Goal: Transaction & Acquisition: Subscribe to service/newsletter

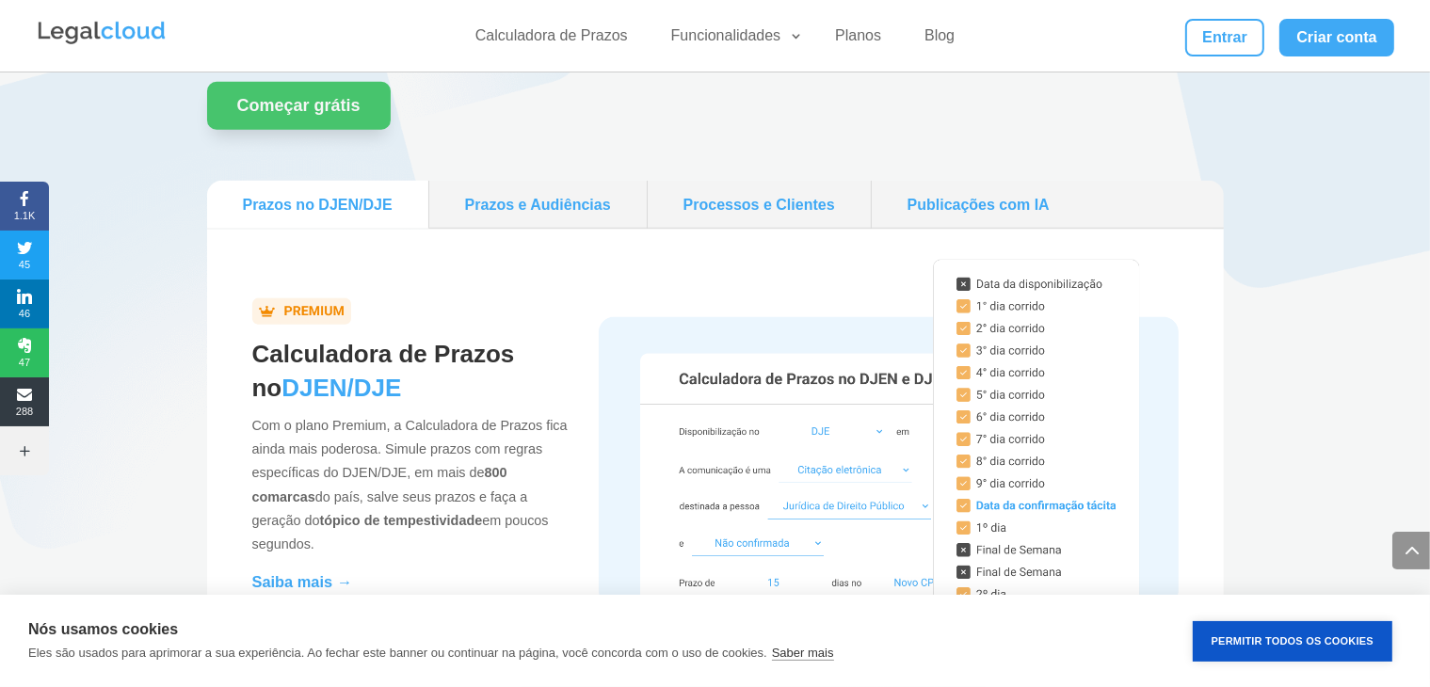
scroll to position [1721, 0]
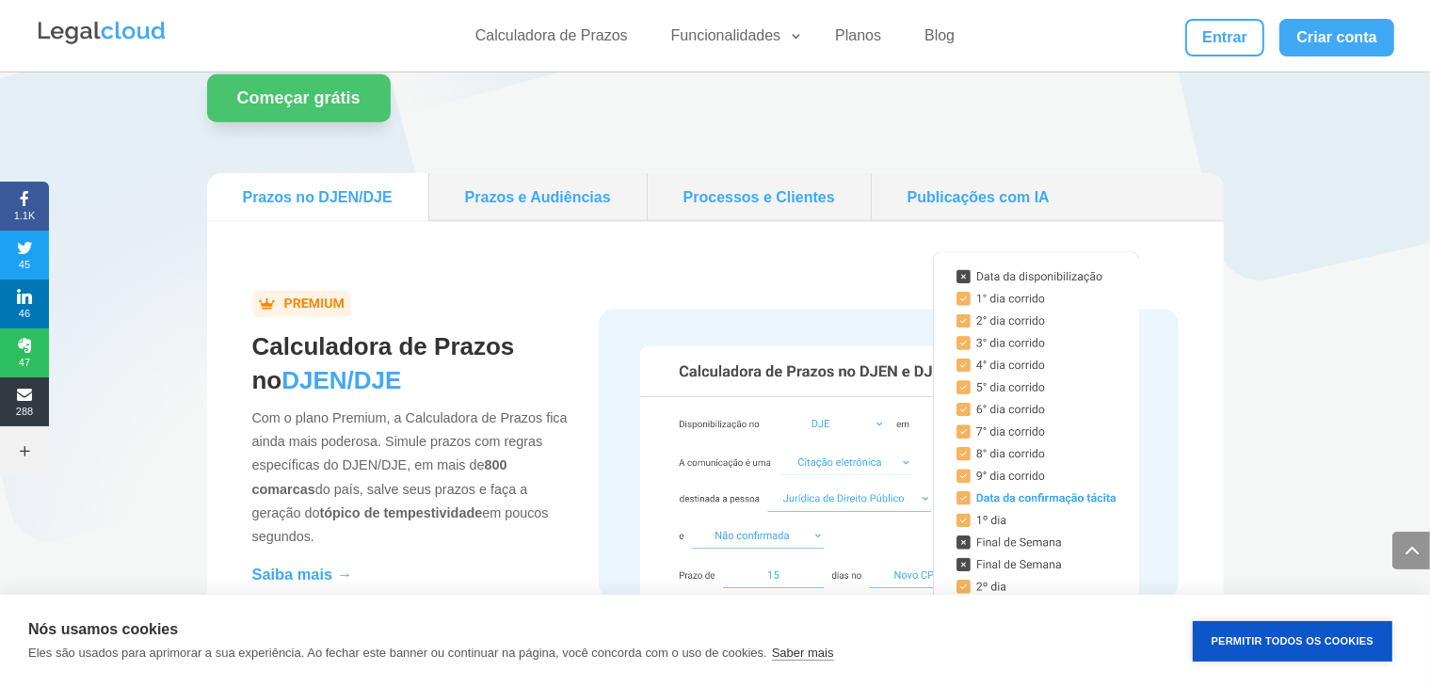
click at [538, 198] on link "Prazos e Audiências" at bounding box center [538, 197] width 202 height 33
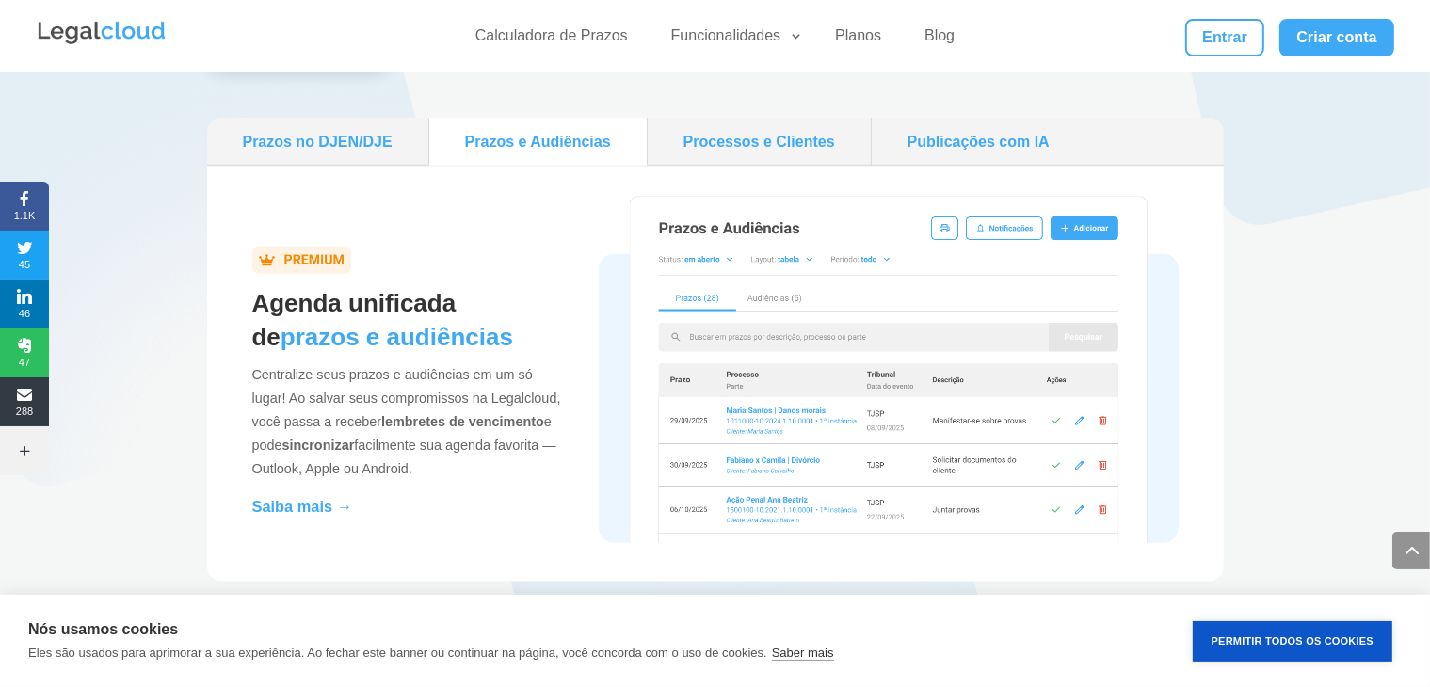
scroll to position [1793, 0]
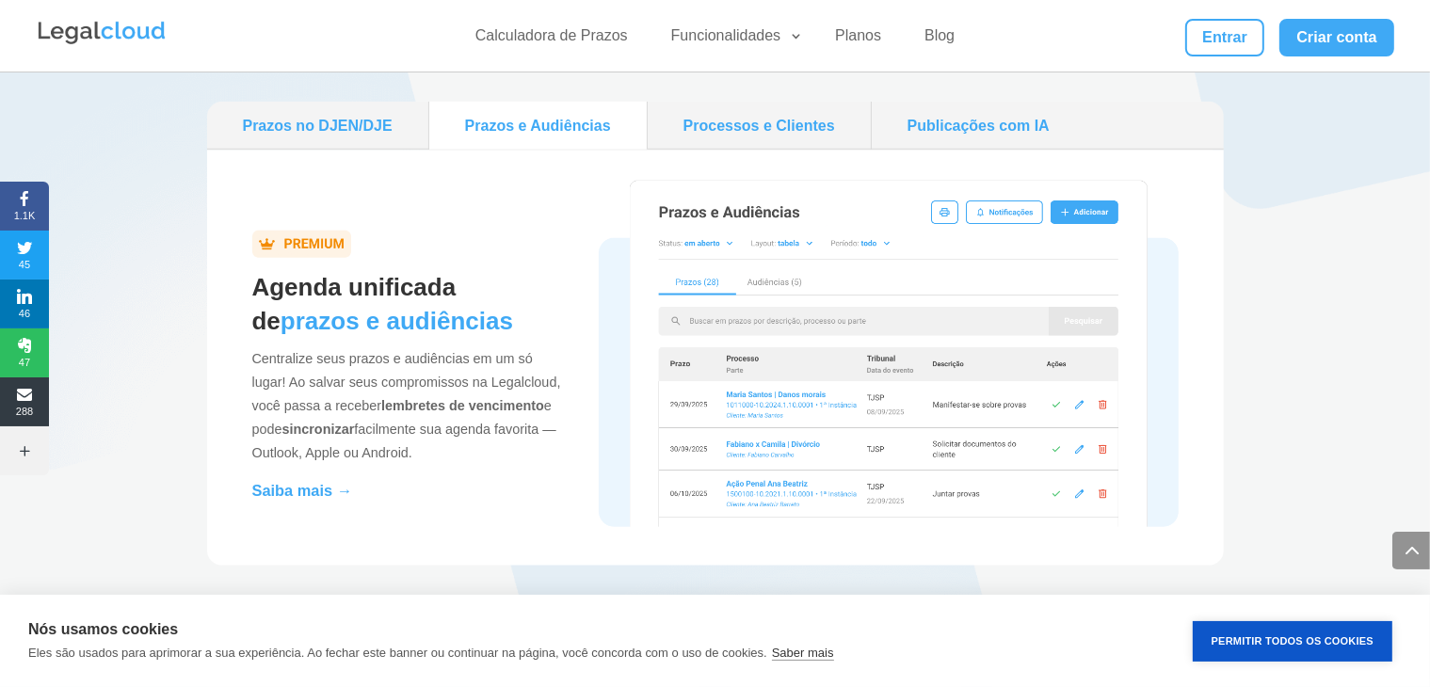
click at [769, 125] on link "Processos e Clientes" at bounding box center [759, 125] width 208 height 33
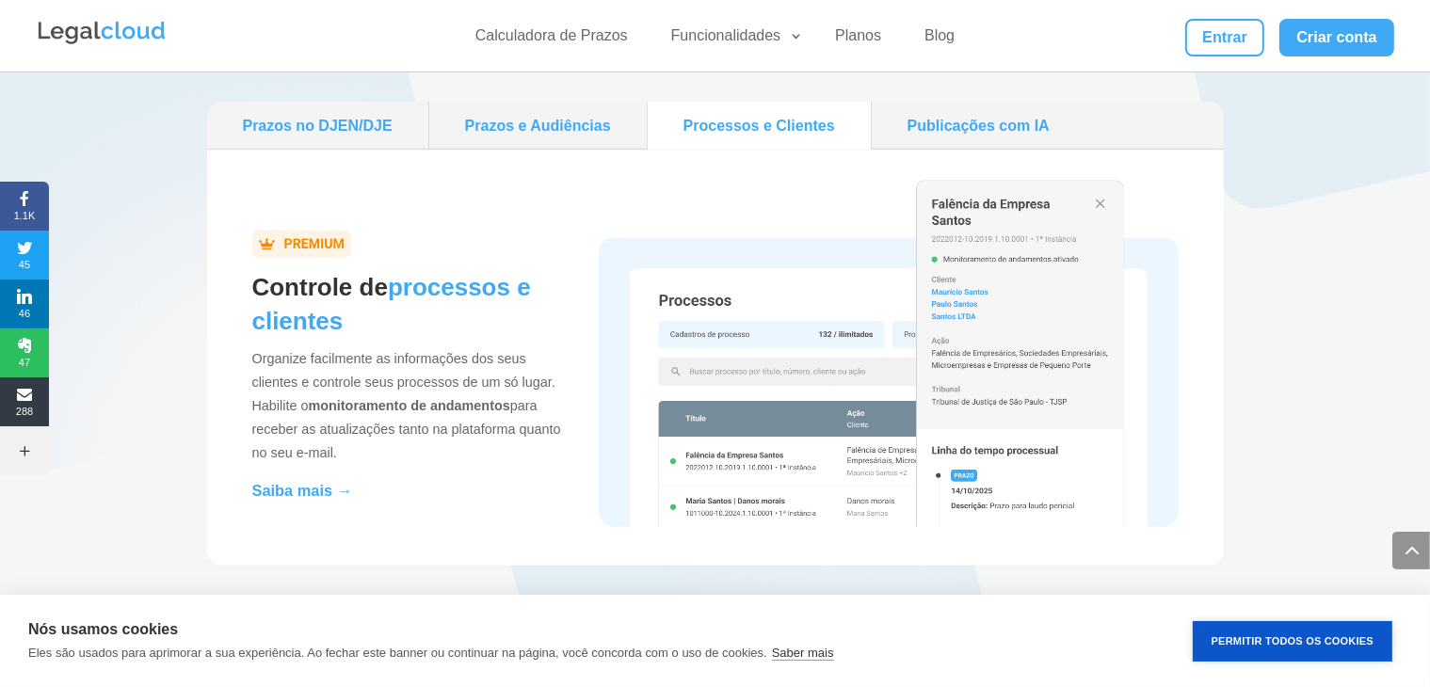
click at [1101, 205] on img at bounding box center [888, 354] width 579 height 347
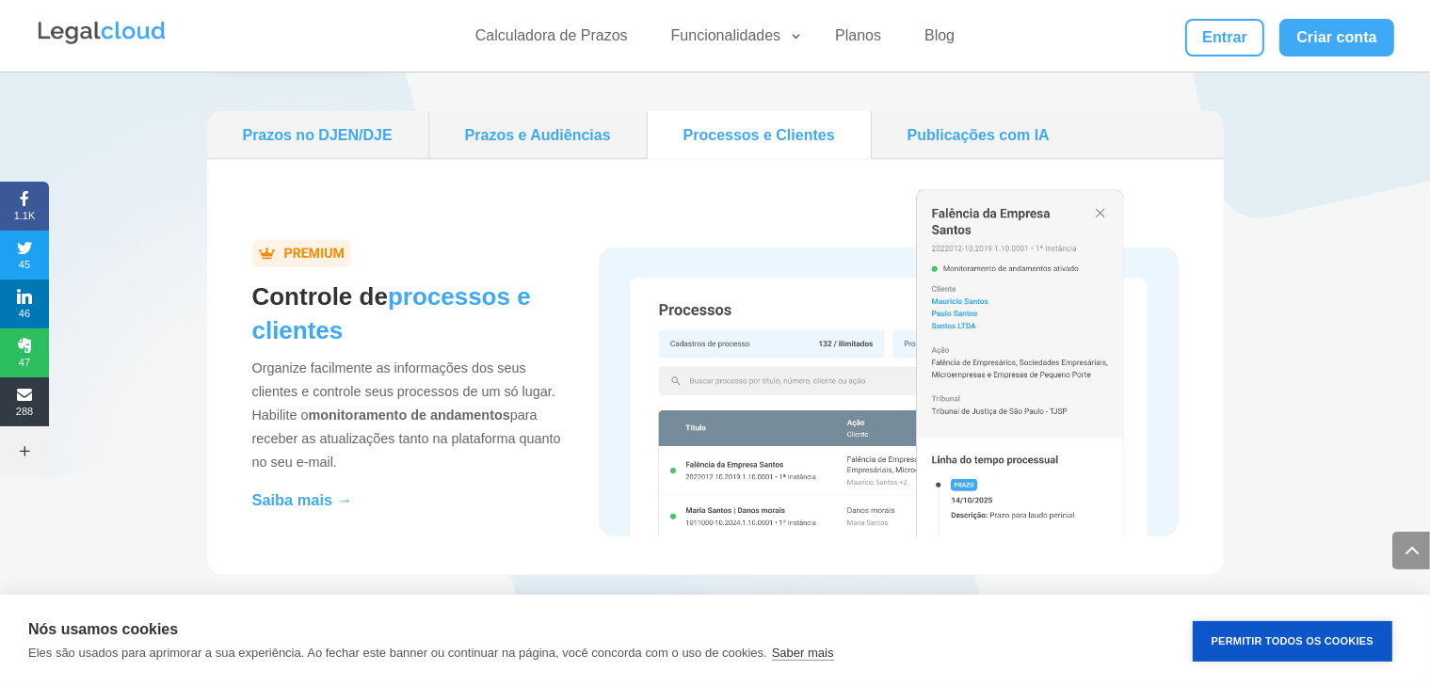
click at [540, 137] on link "Prazos e Audiências" at bounding box center [538, 135] width 202 height 33
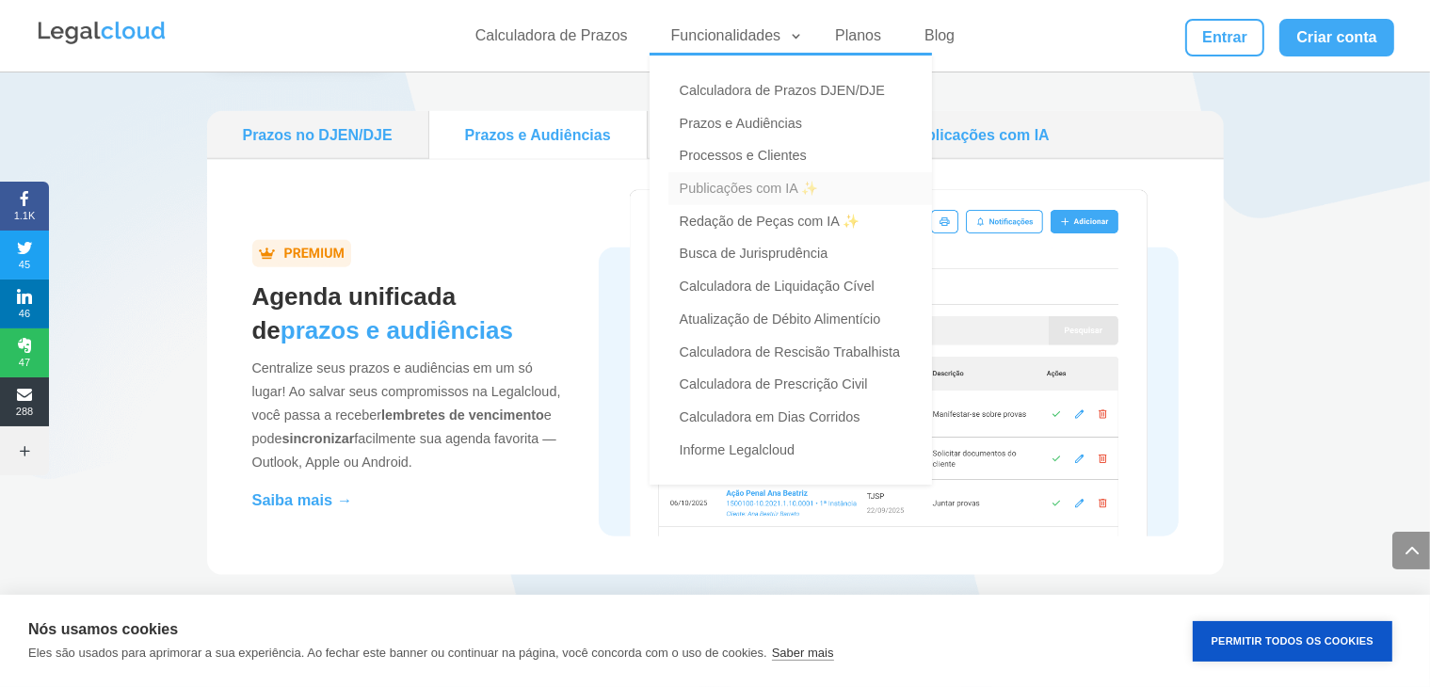
click at [768, 195] on link "Publicações com IA ✨" at bounding box center [801, 188] width 264 height 33
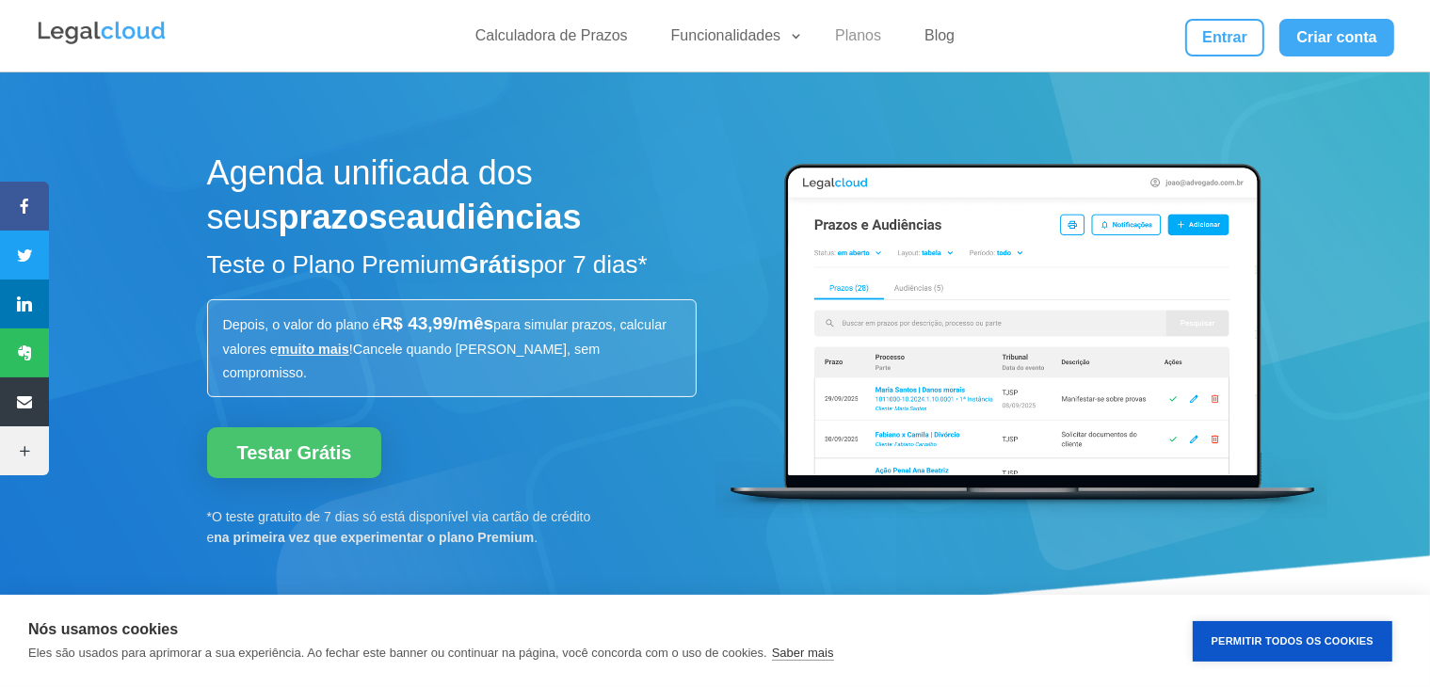
click at [863, 34] on link "Planos" at bounding box center [858, 39] width 69 height 27
click at [288, 427] on link "Testar Grátis" at bounding box center [294, 452] width 175 height 51
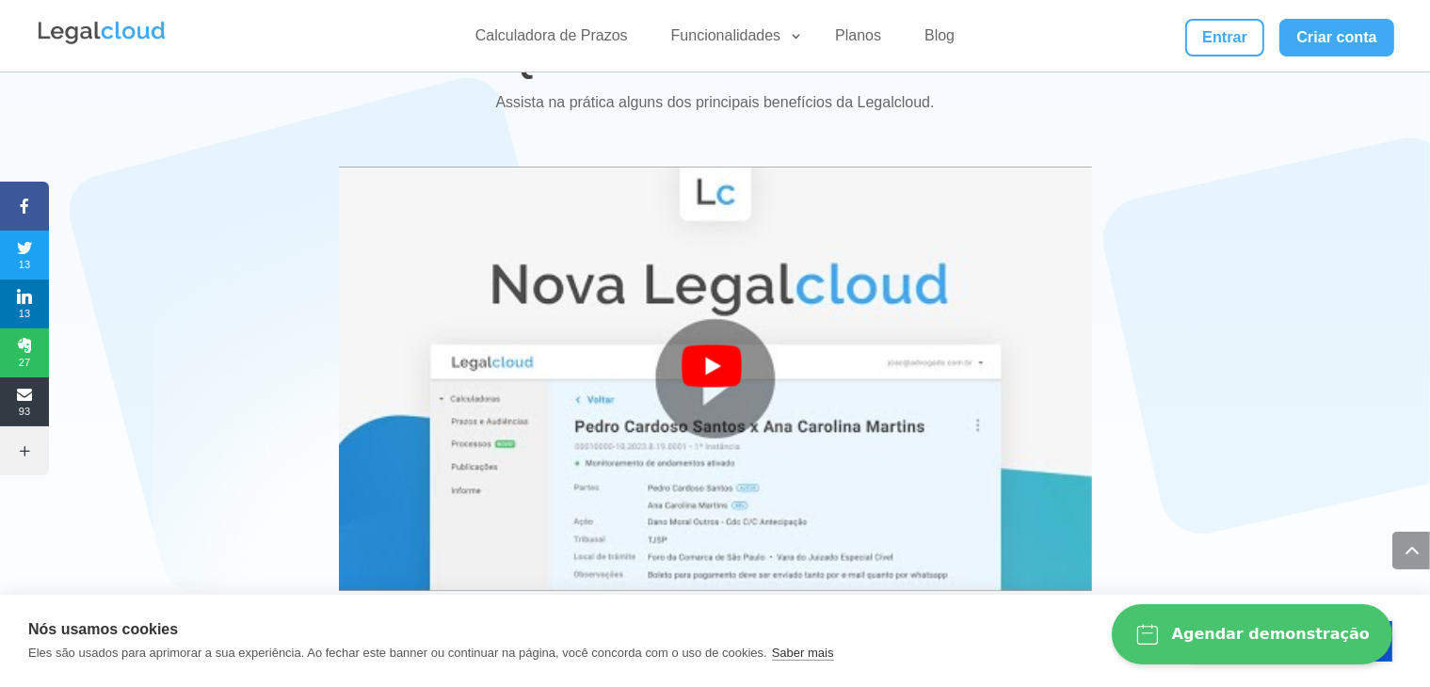
scroll to position [3397, 0]
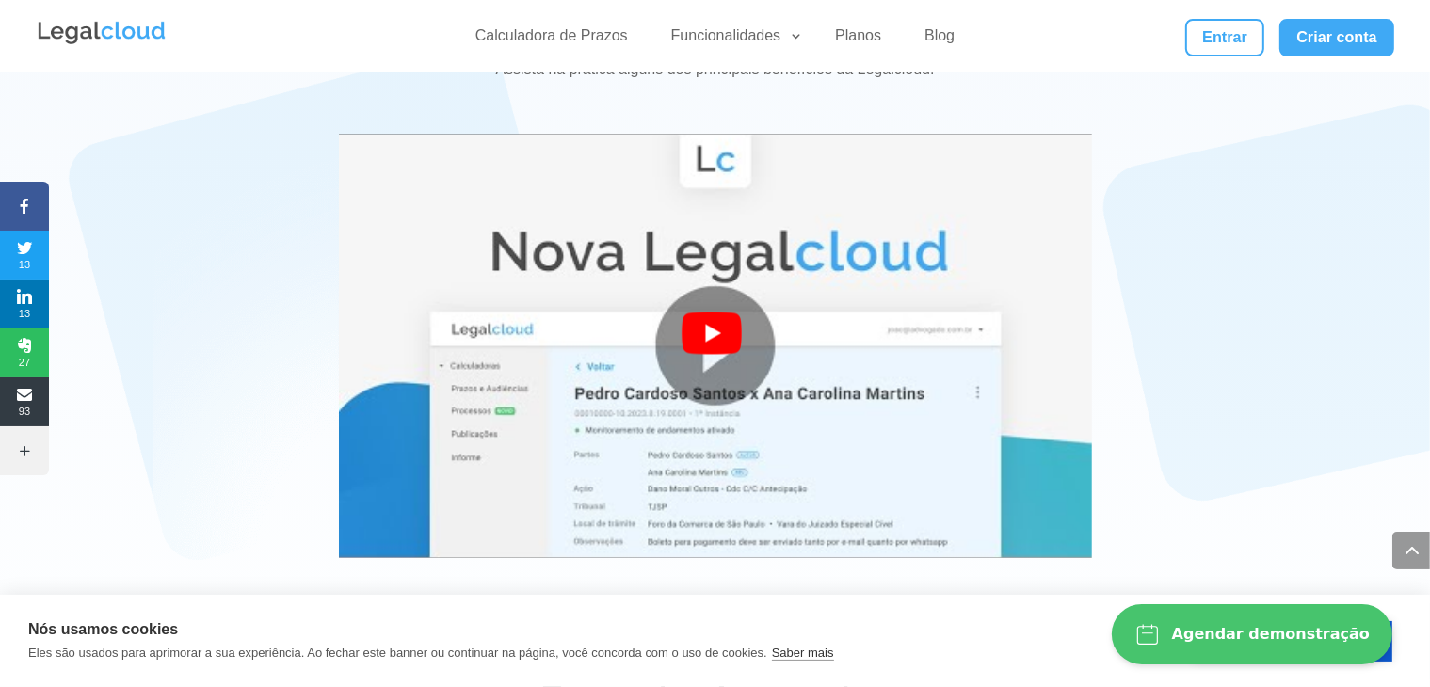
click at [709, 313] on div at bounding box center [716, 347] width 68 height 68
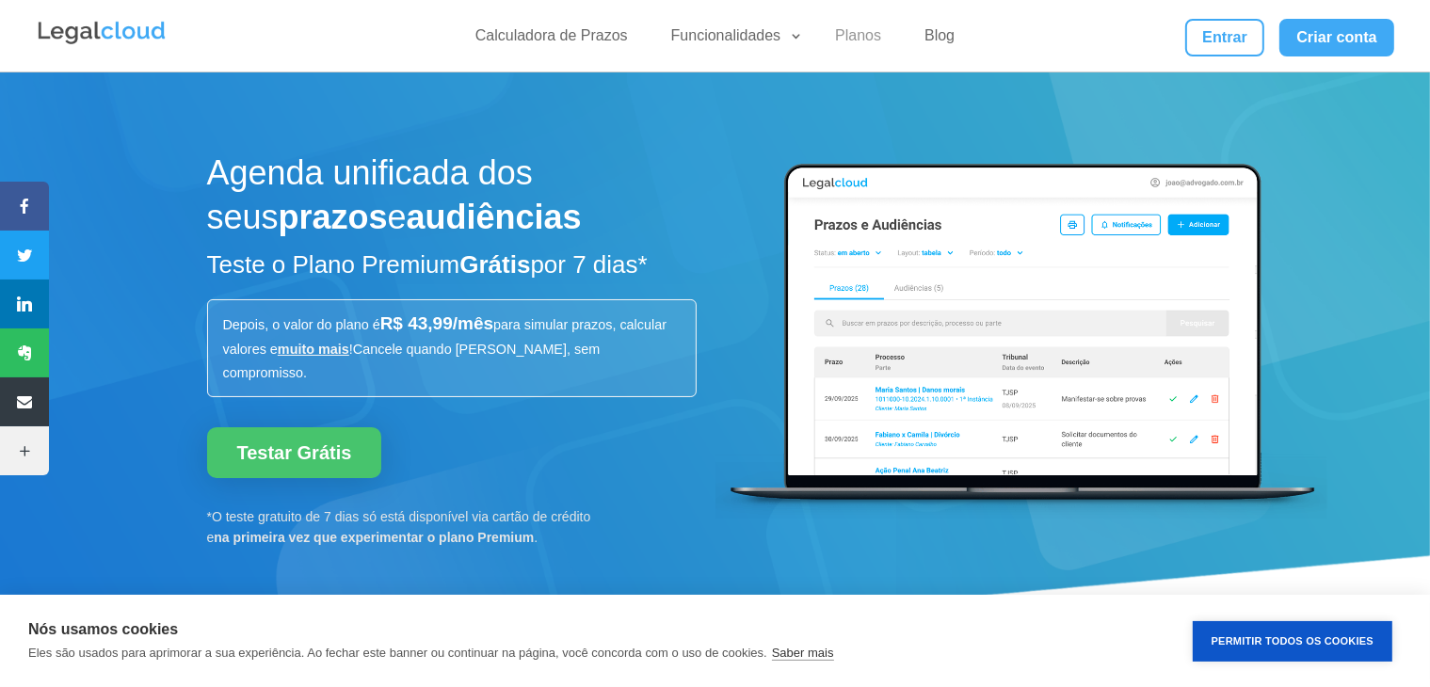
click at [861, 40] on link "Planos" at bounding box center [858, 39] width 69 height 27
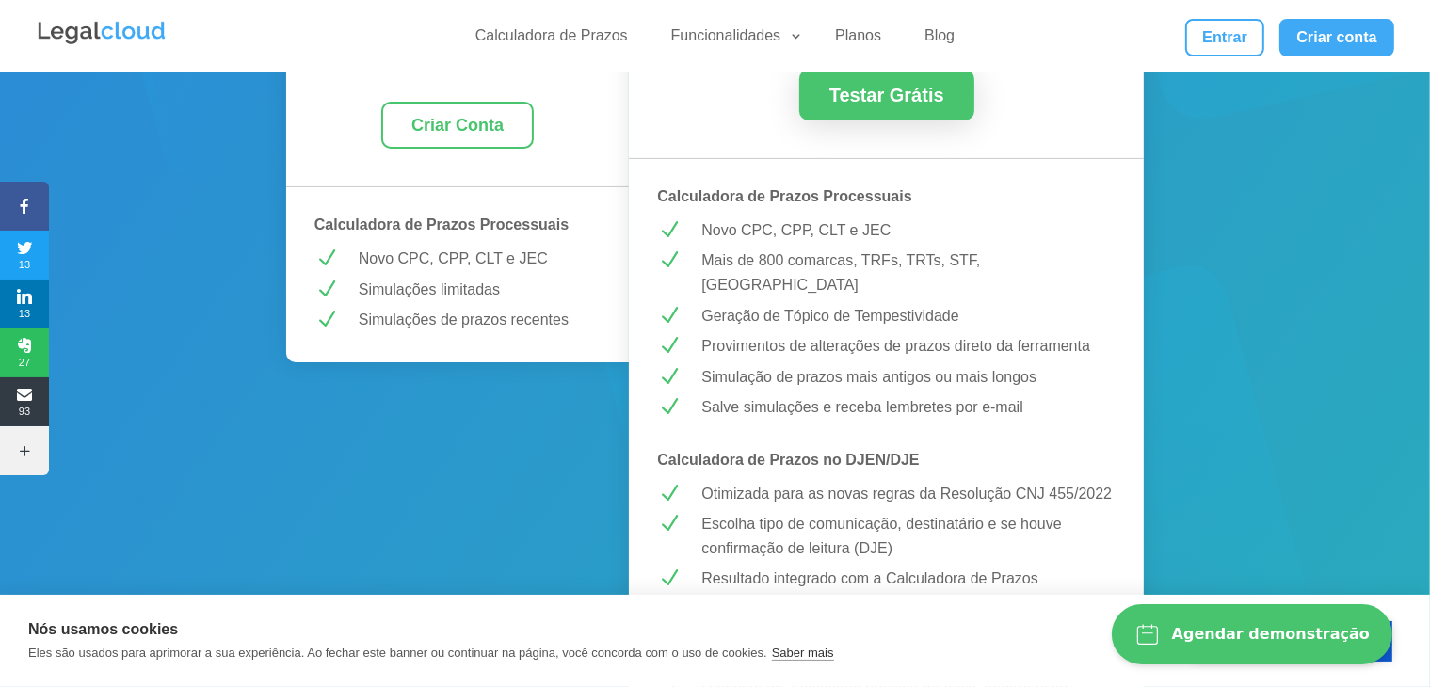
scroll to position [437, 0]
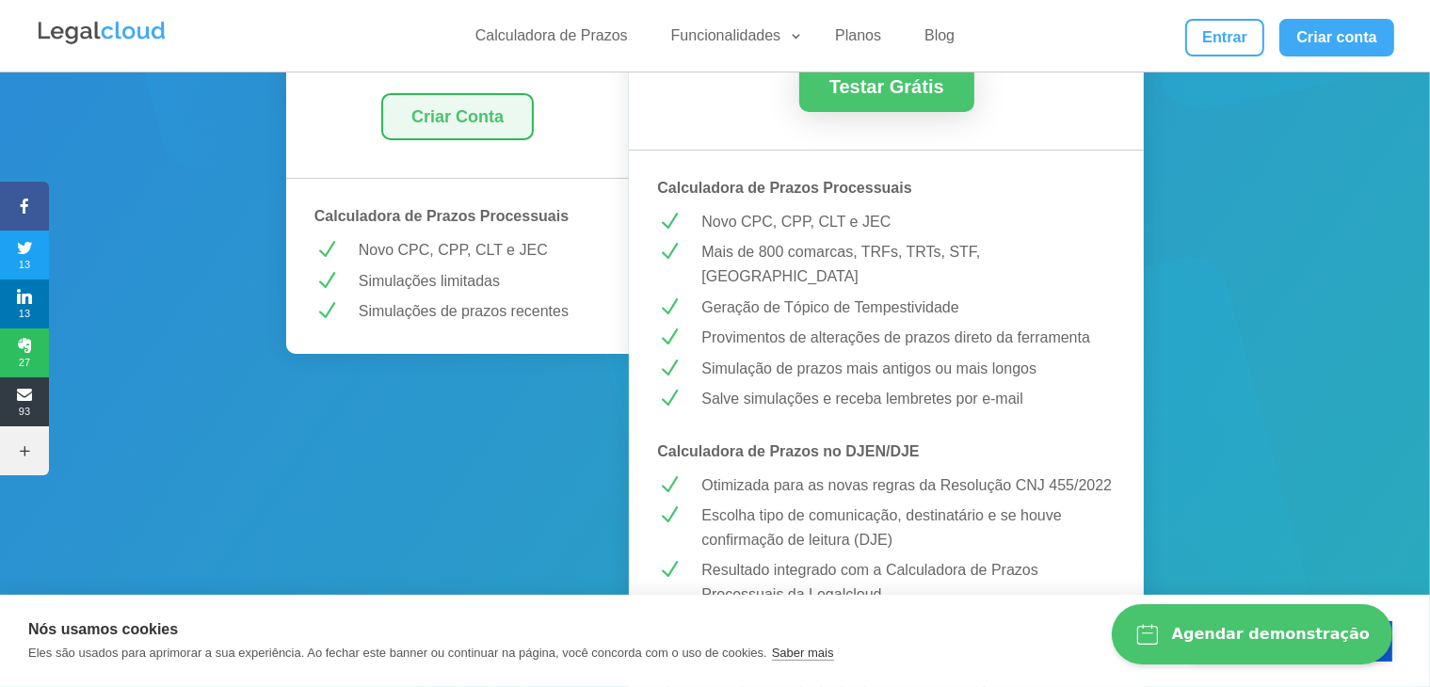
click at [501, 112] on link "Criar Conta" at bounding box center [457, 117] width 153 height 48
